Goal: Information Seeking & Learning: Learn about a topic

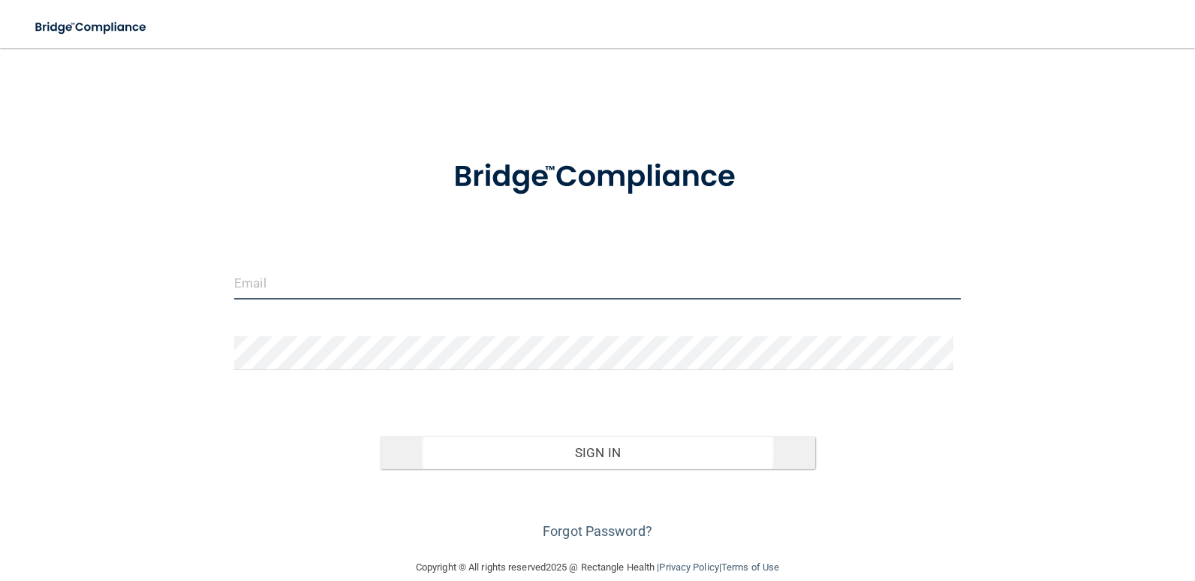
type input "[EMAIL_ADDRESS][DOMAIN_NAME]"
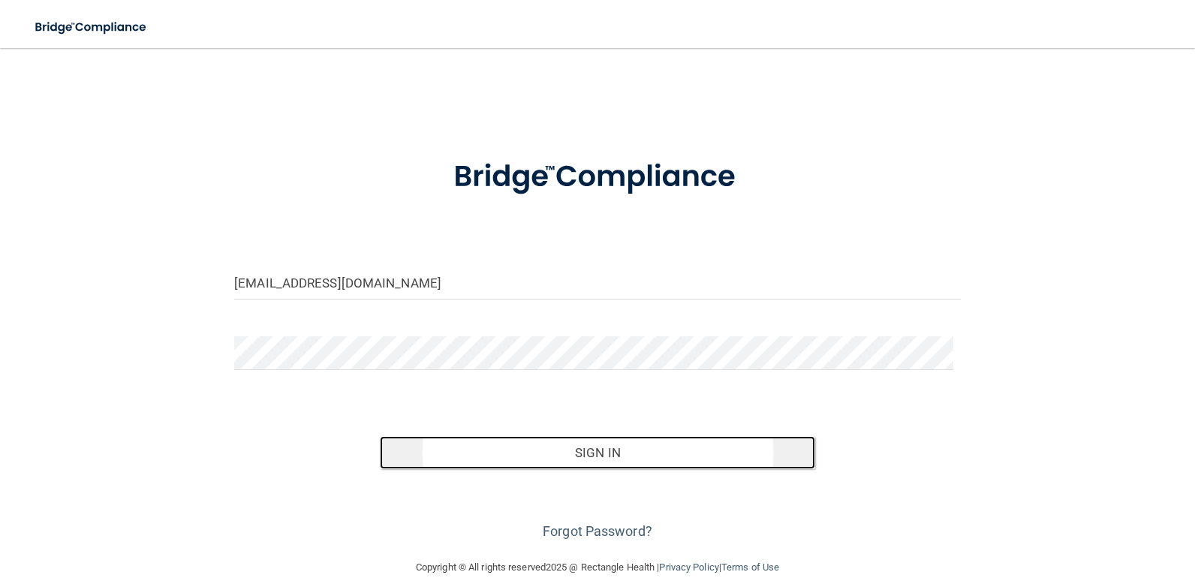
click at [531, 450] on button "Sign In" at bounding box center [598, 452] width 436 height 33
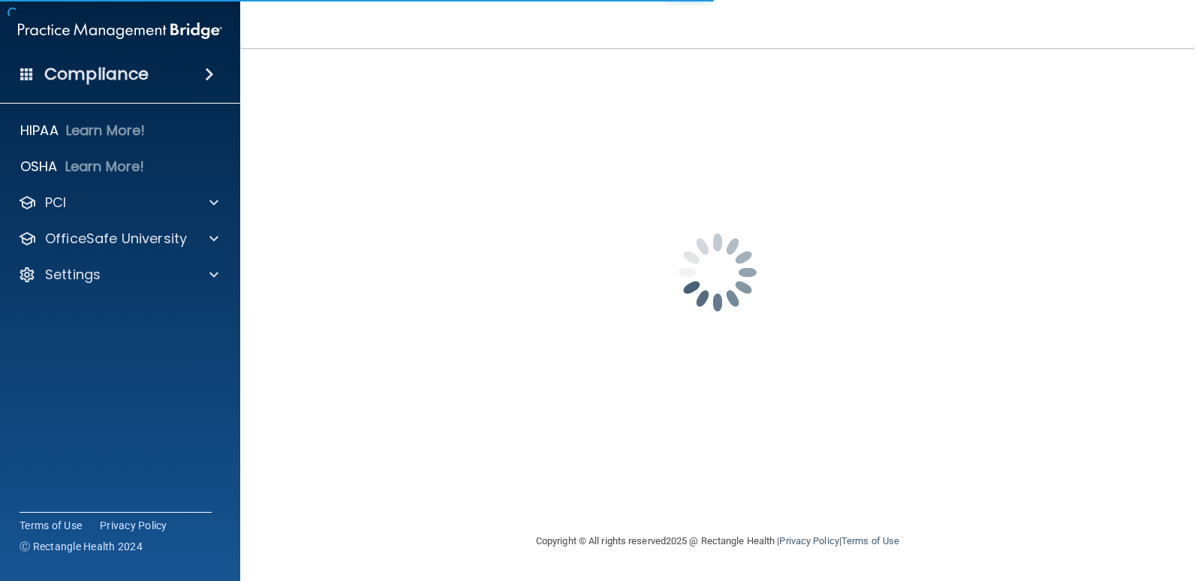
click at [196, 78] on div "Compliance" at bounding box center [120, 74] width 240 height 33
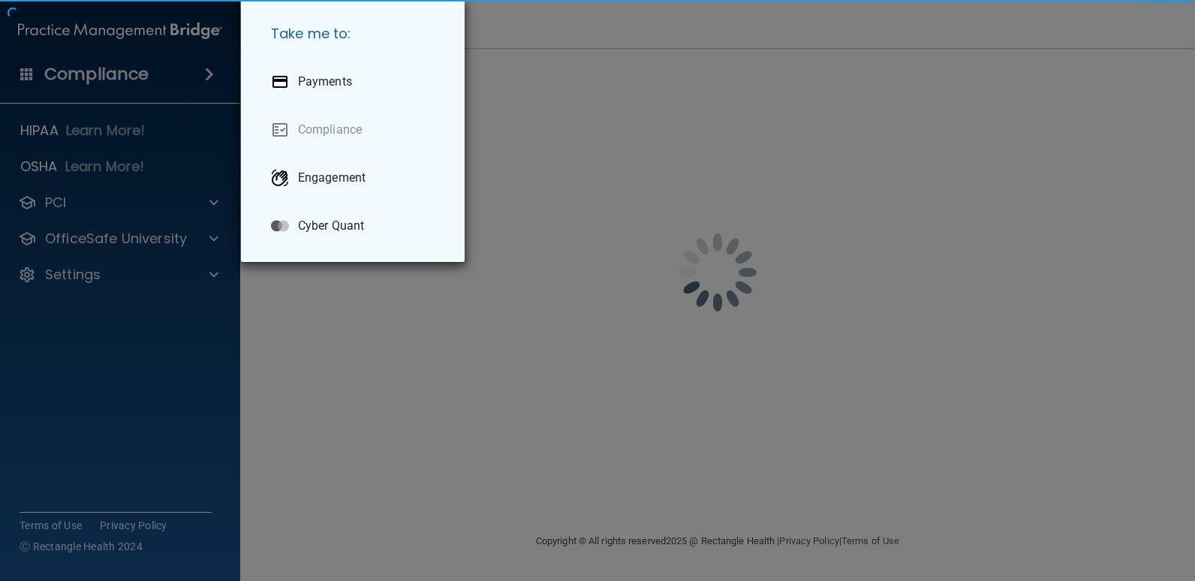
click at [196, 77] on div "Take me to: Payments Compliance Engagement Cyber Quant" at bounding box center [597, 290] width 1195 height 581
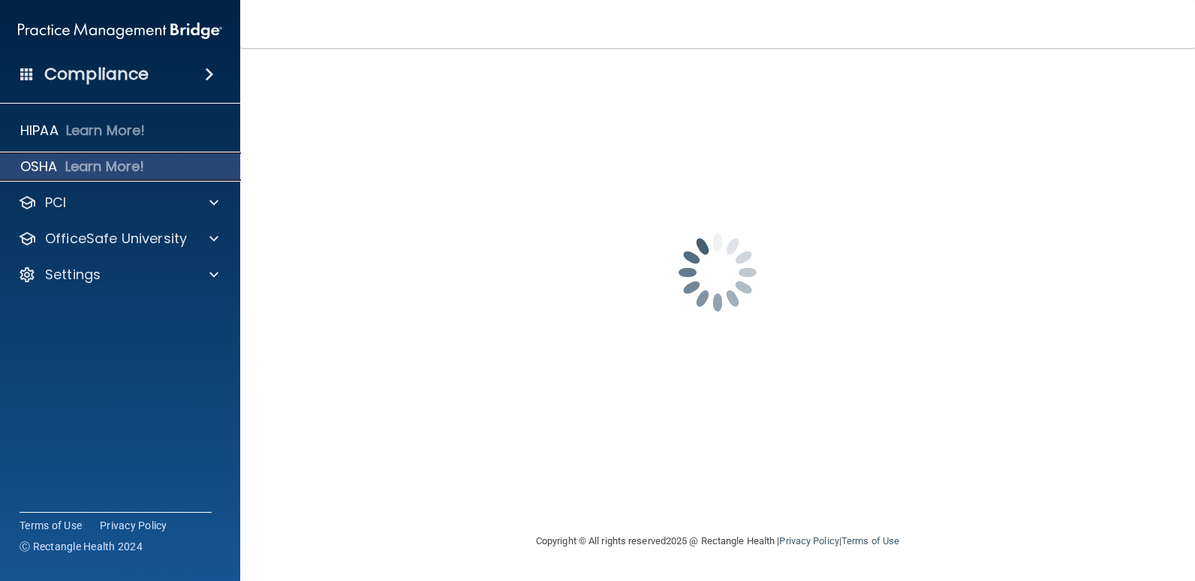
click at [140, 173] on p "Learn More!" at bounding box center [105, 167] width 80 height 18
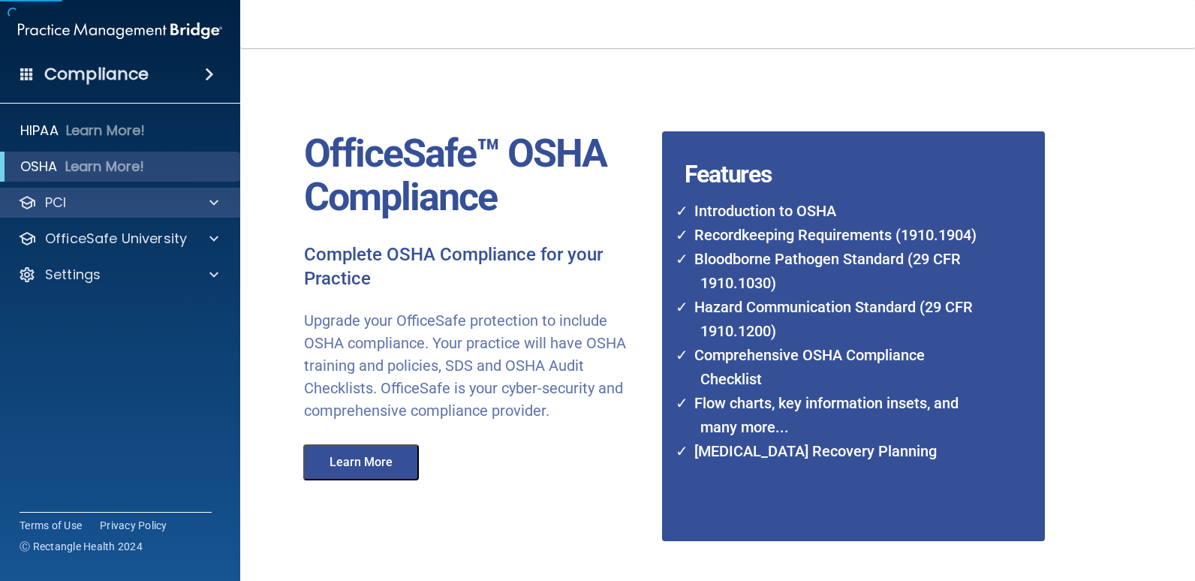
click at [236, 206] on div "PCI" at bounding box center [120, 203] width 241 height 30
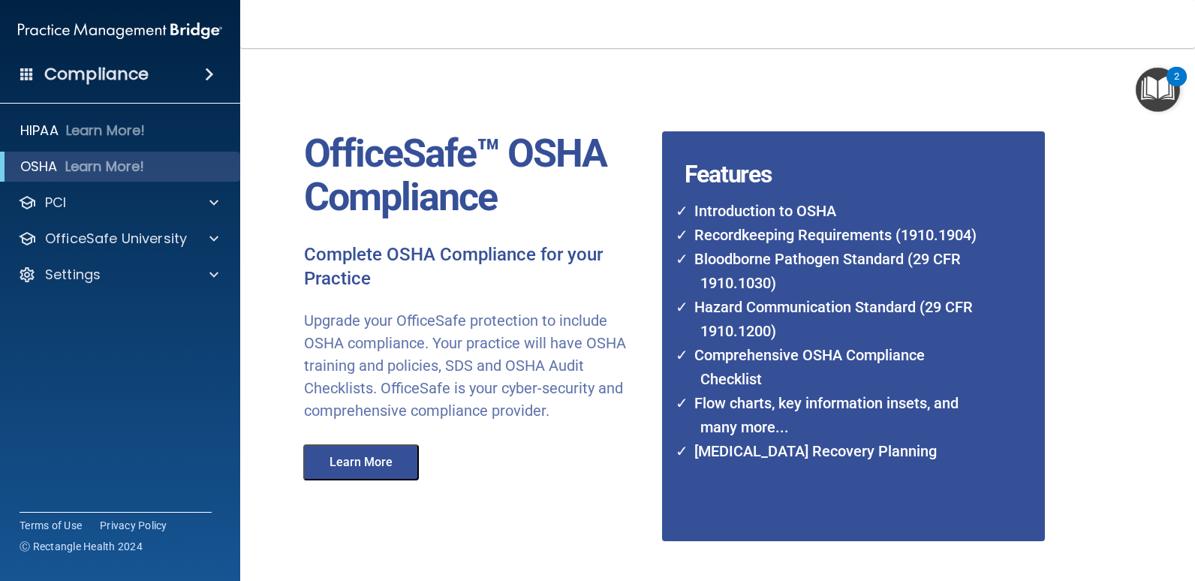
click at [113, 72] on h4 "Compliance" at bounding box center [96, 74] width 104 height 21
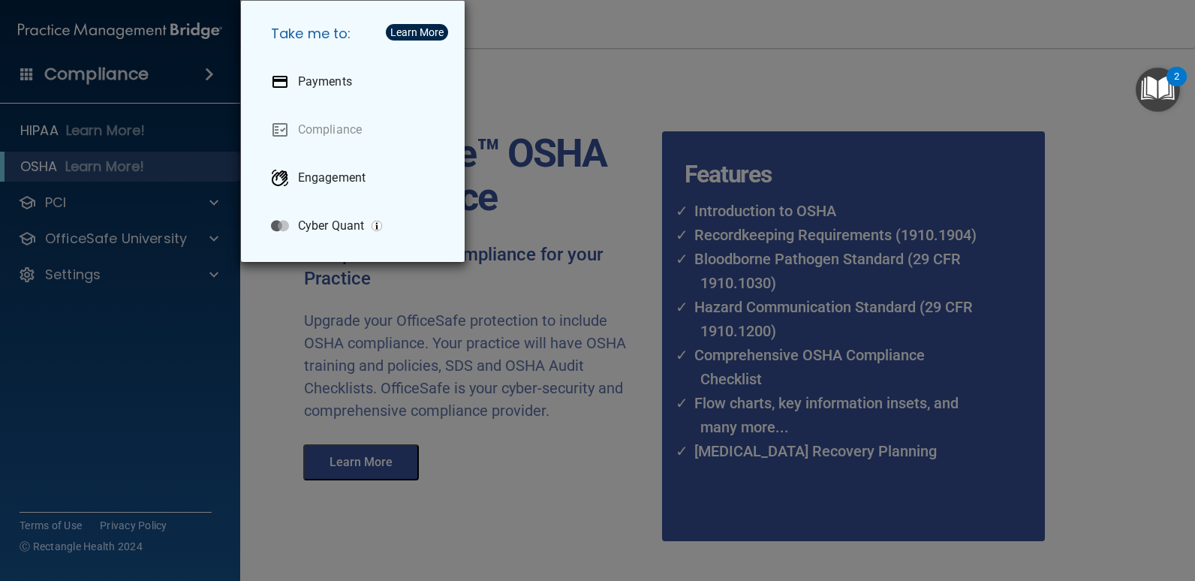
click at [188, 356] on div "Take me to: Payments Compliance Engagement Cyber Quant" at bounding box center [597, 290] width 1195 height 581
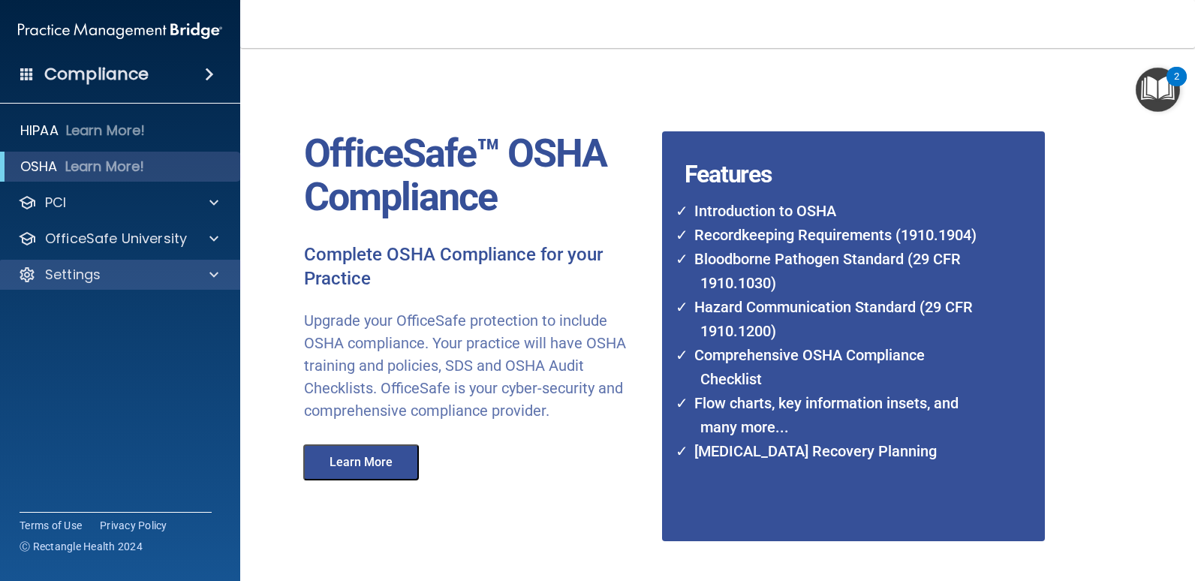
click at [209, 263] on div "Settings" at bounding box center [120, 275] width 241 height 30
click at [209, 273] on div at bounding box center [212, 275] width 38 height 18
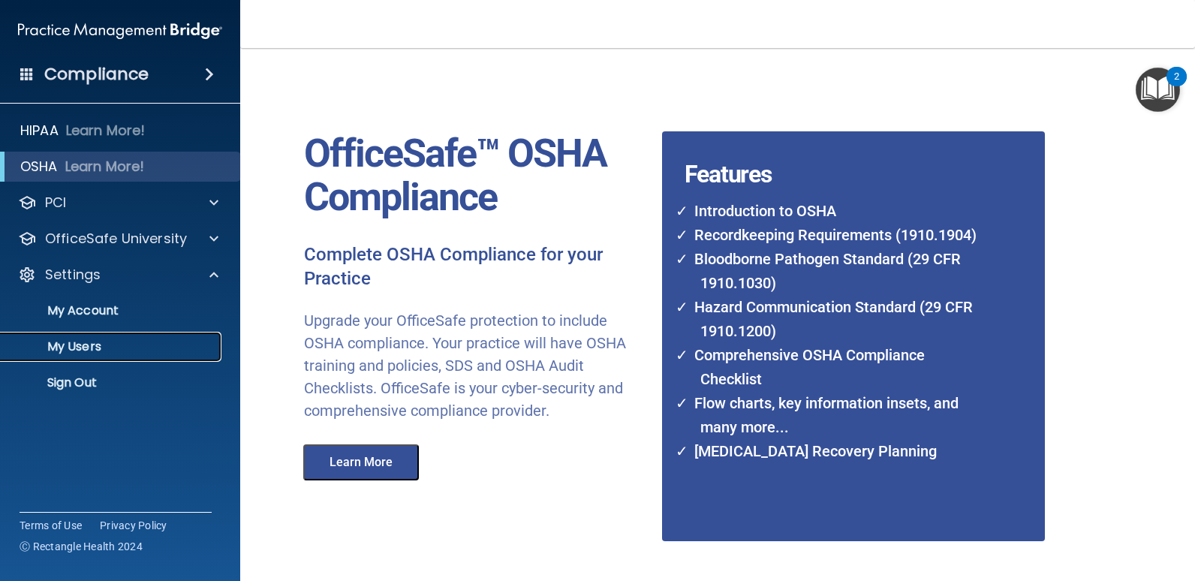
click at [92, 343] on p "My Users" at bounding box center [112, 346] width 205 height 15
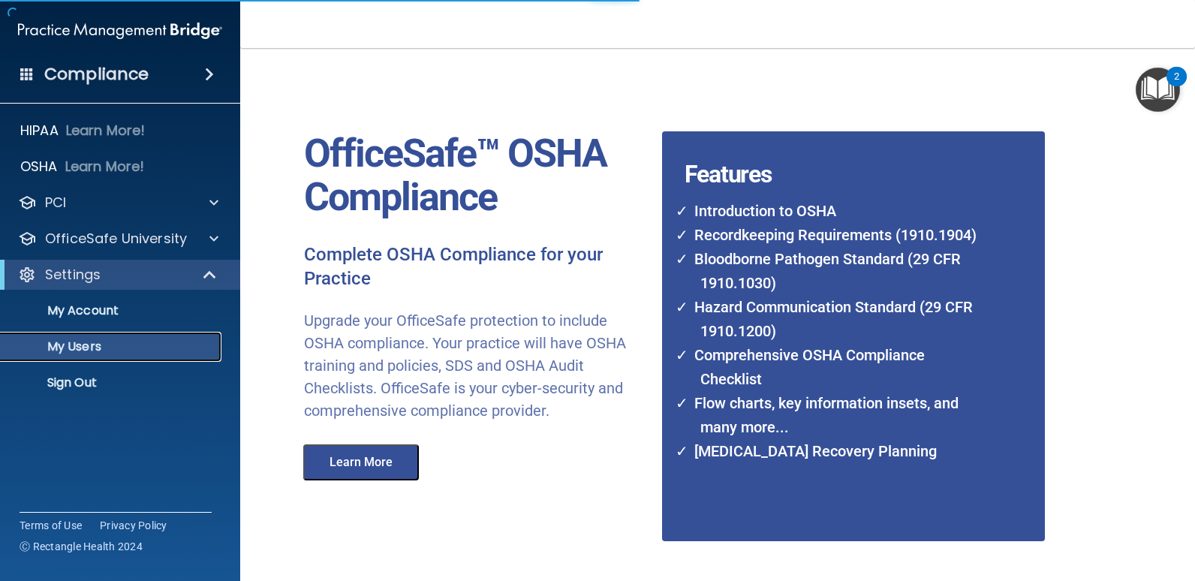
select select "20"
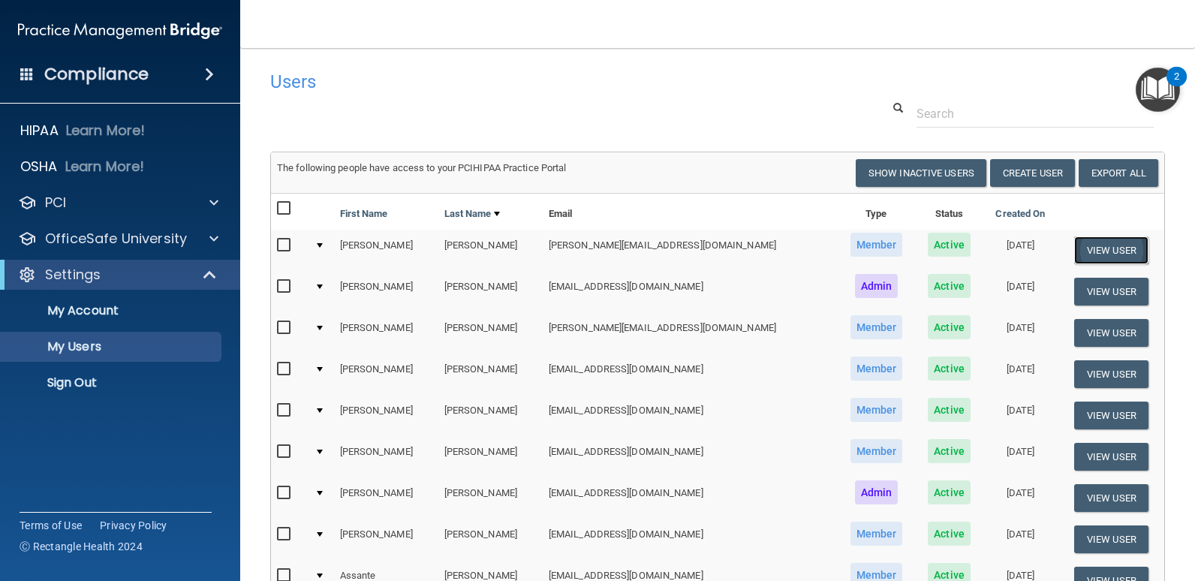
click at [1094, 250] on button "View User" at bounding box center [1111, 250] width 74 height 28
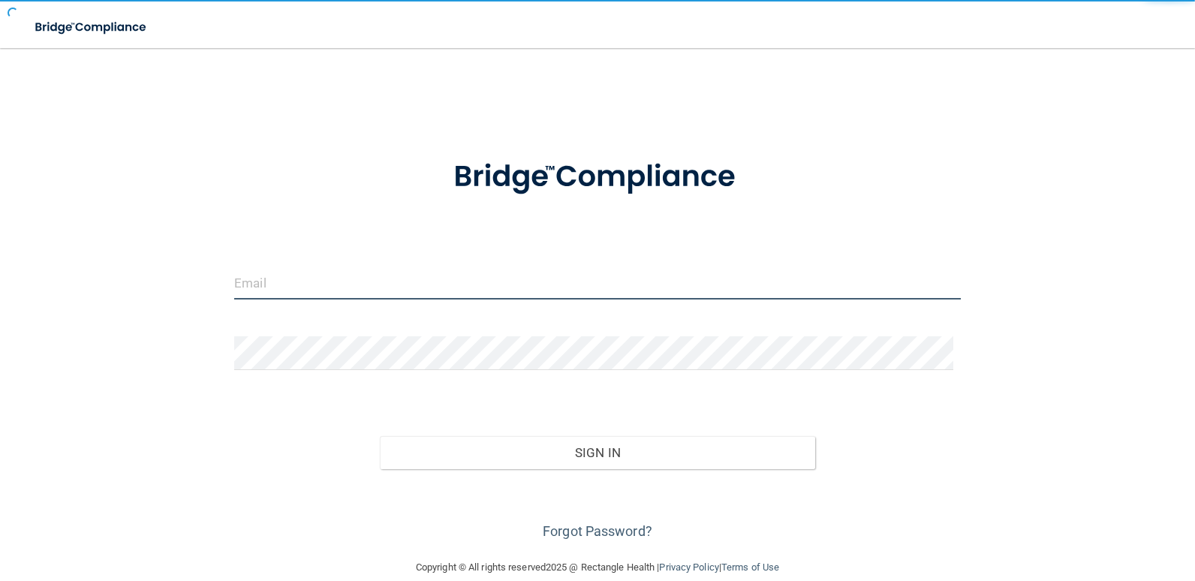
type input "[EMAIL_ADDRESS][DOMAIN_NAME]"
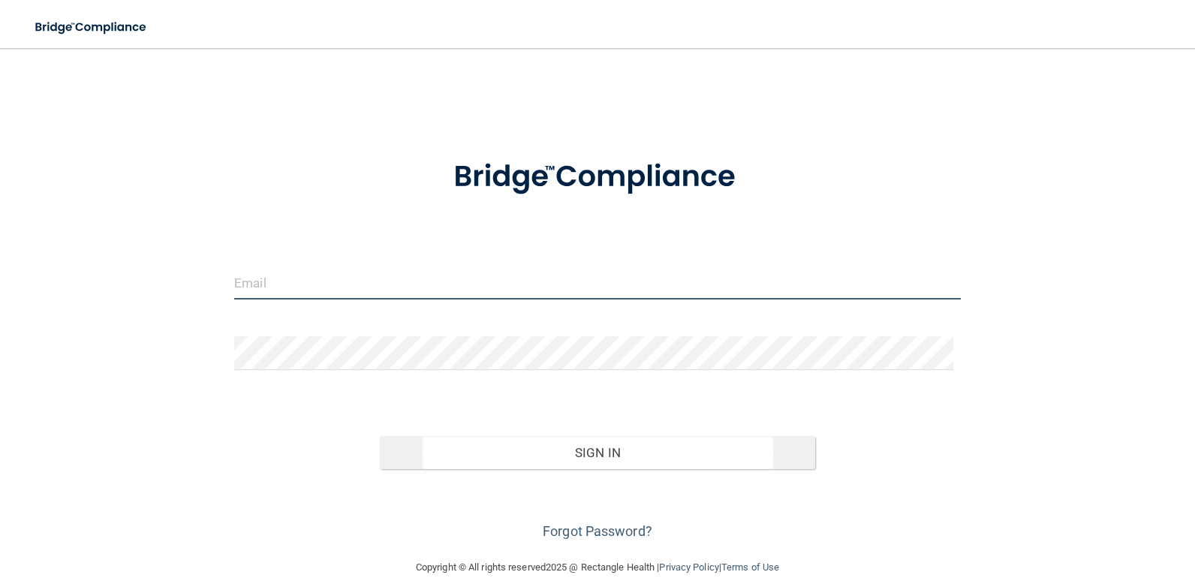
type input "[EMAIL_ADDRESS][DOMAIN_NAME]"
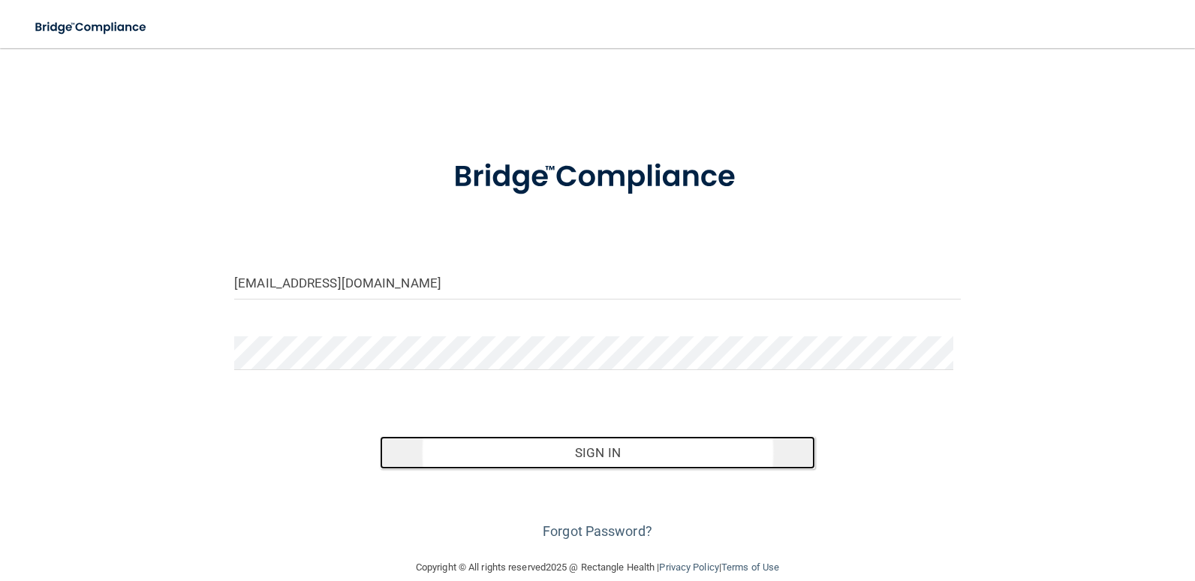
click at [509, 459] on button "Sign In" at bounding box center [598, 452] width 436 height 33
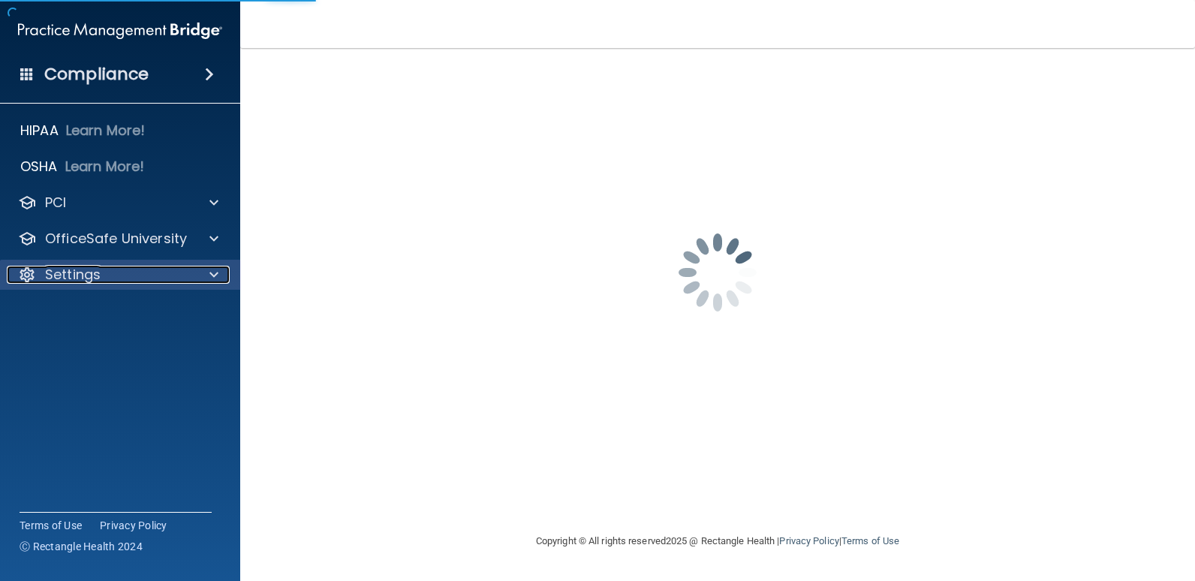
click at [112, 280] on div "Settings" at bounding box center [100, 275] width 186 height 18
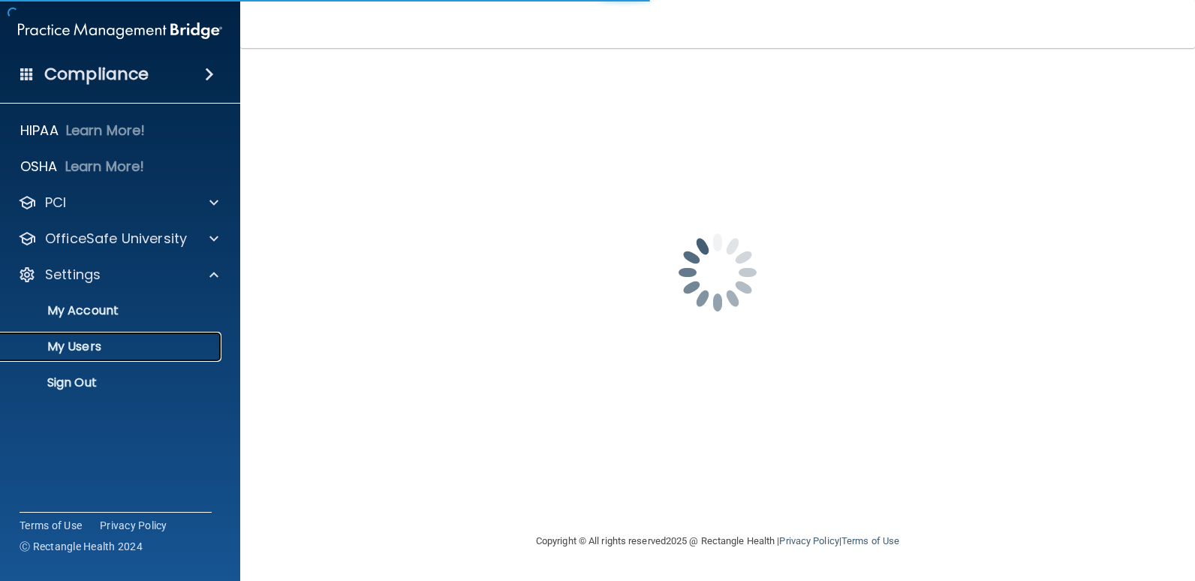
click at [118, 353] on p "My Users" at bounding box center [112, 346] width 205 height 15
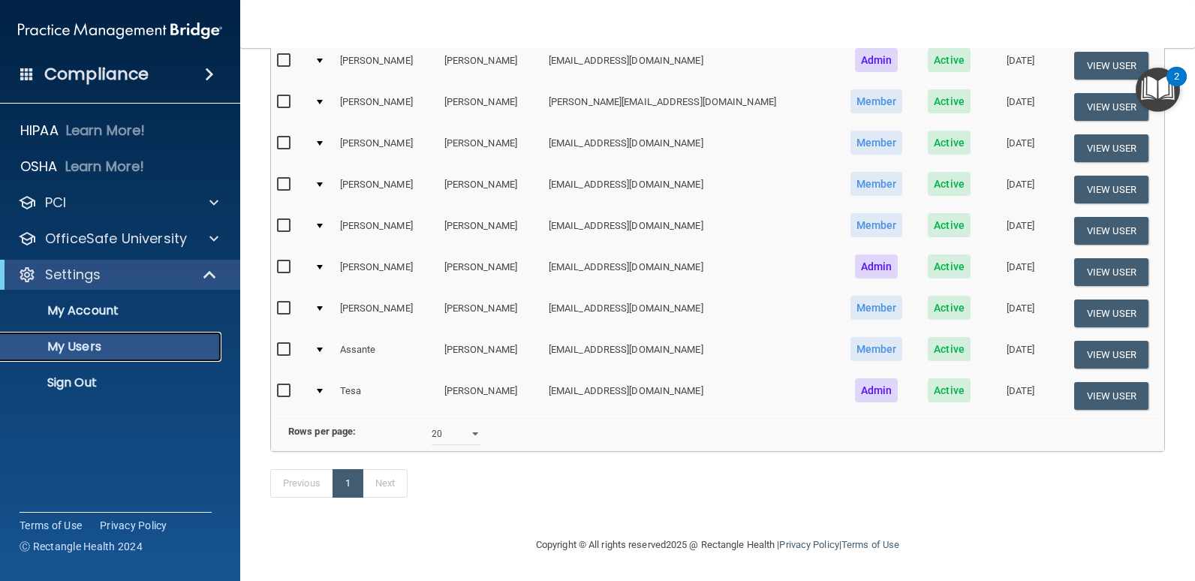
scroll to position [248, 0]
click at [475, 423] on select "10 20 30 40 all" at bounding box center [456, 434] width 49 height 23
select select "10"
click at [432, 423] on select "10 20 30 40 all" at bounding box center [456, 434] width 49 height 23
click at [78, 313] on p "My Account" at bounding box center [112, 310] width 205 height 15
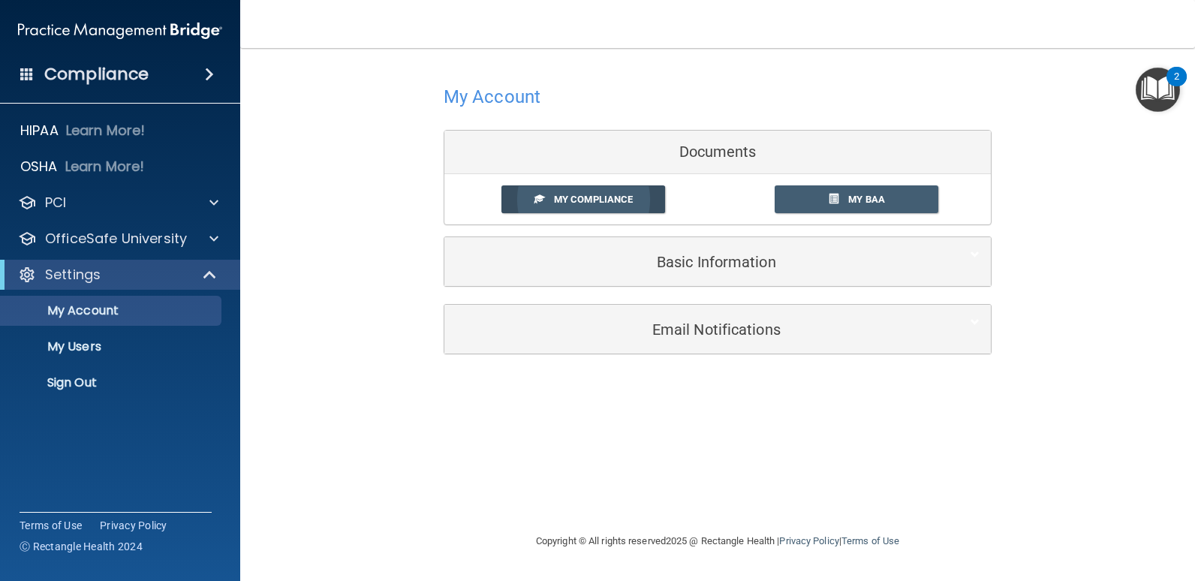
click at [568, 197] on span "My Compliance" at bounding box center [593, 199] width 79 height 11
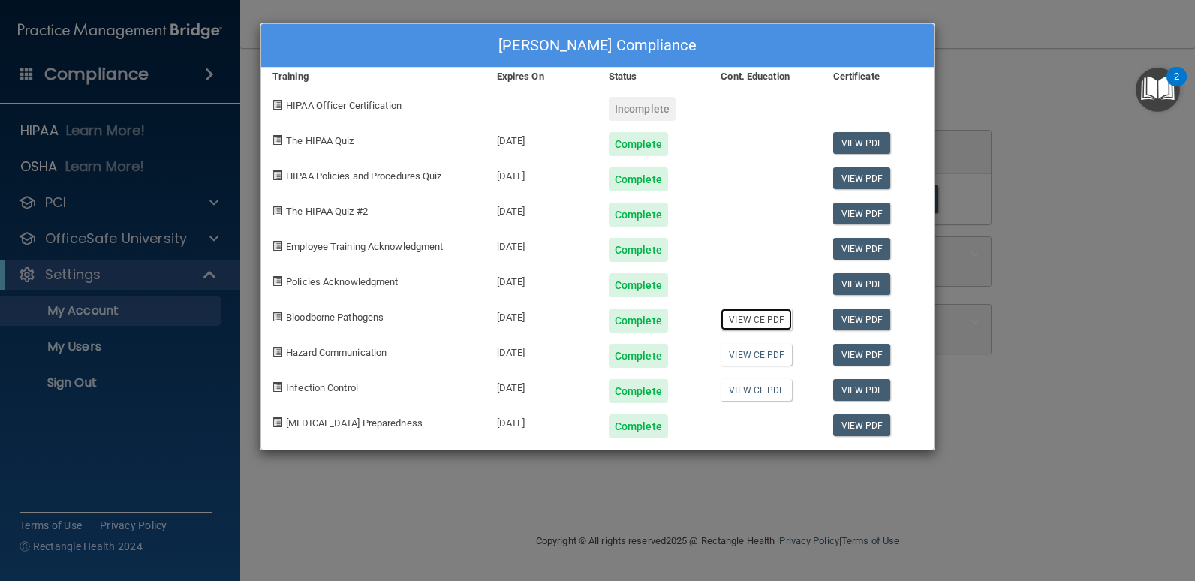
click at [757, 316] on link "View CE PDF" at bounding box center [755, 319] width 71 height 22
click at [782, 323] on link "View CE PDF" at bounding box center [755, 319] width 71 height 22
